Goal: Task Accomplishment & Management: Manage account settings

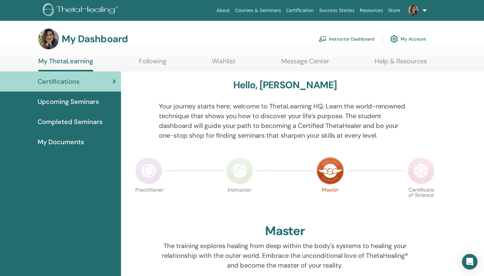
click at [365, 40] on link "Instructor Dashboard" at bounding box center [347, 39] width 56 height 14
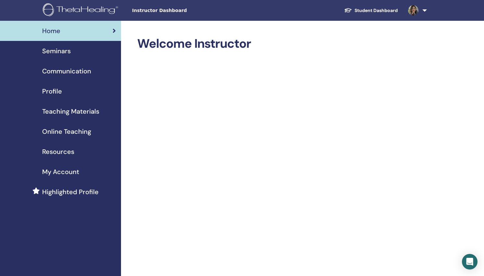
click at [56, 49] on span "Seminars" at bounding box center [56, 51] width 29 height 10
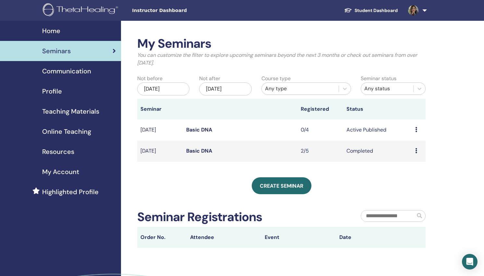
click at [201, 129] on link "Basic DNA" at bounding box center [199, 129] width 26 height 7
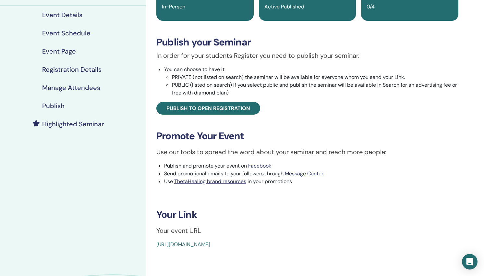
scroll to position [71, 0]
click at [52, 107] on h4 "Publish" at bounding box center [53, 106] width 22 height 8
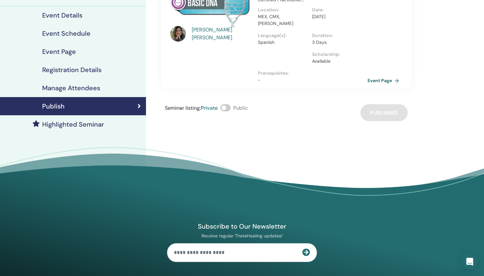
click at [380, 85] on link "Event Page" at bounding box center [385, 81] width 34 height 10
